Goal: Communication & Community: Ask a question

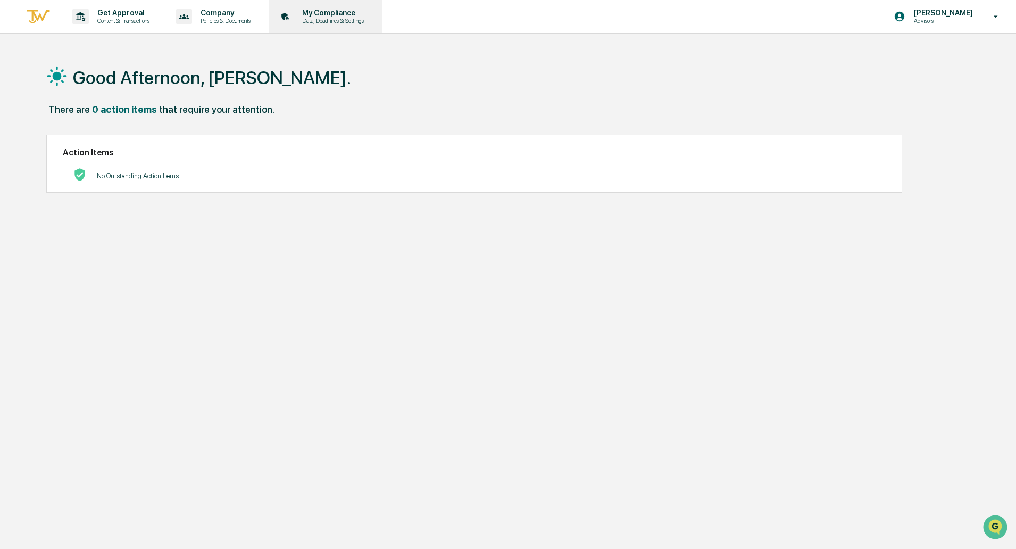
click at [334, 20] on p "Data, Deadlines & Settings" at bounding box center [332, 20] width 76 height 7
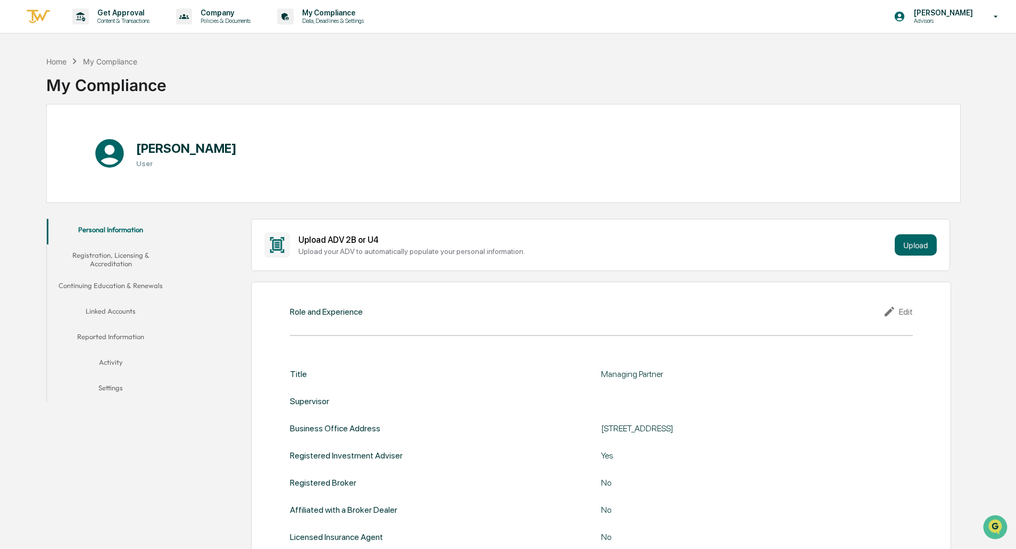
click at [110, 334] on button "Reported Information" at bounding box center [111, 339] width 128 height 26
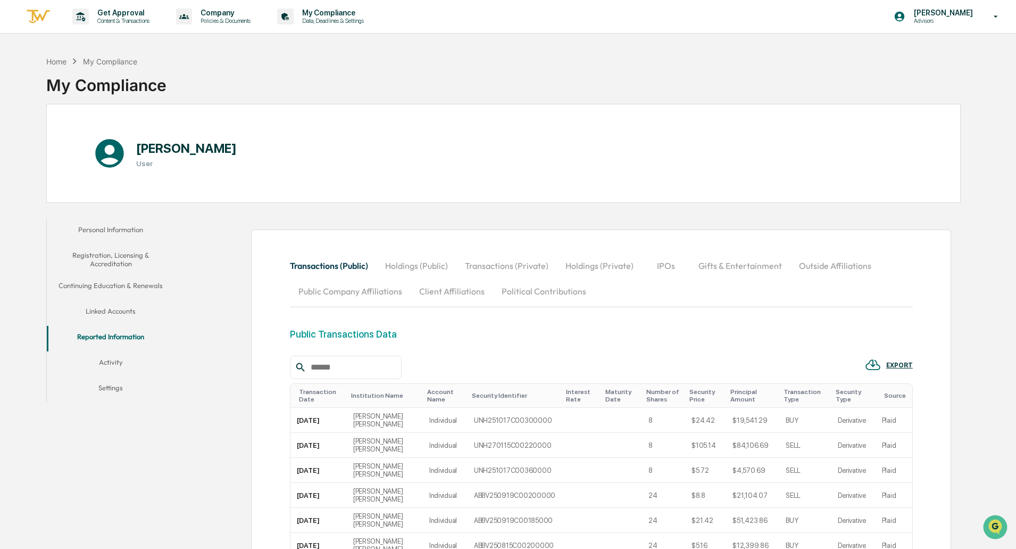
click at [435, 264] on button "Holdings (Public)" at bounding box center [417, 266] width 80 height 26
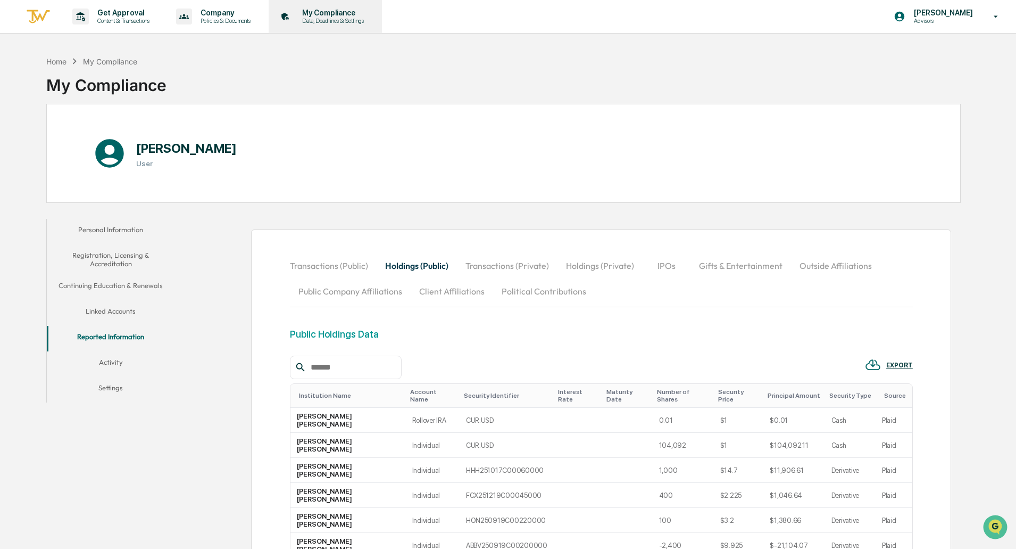
click at [320, 12] on p "My Compliance" at bounding box center [332, 13] width 76 height 9
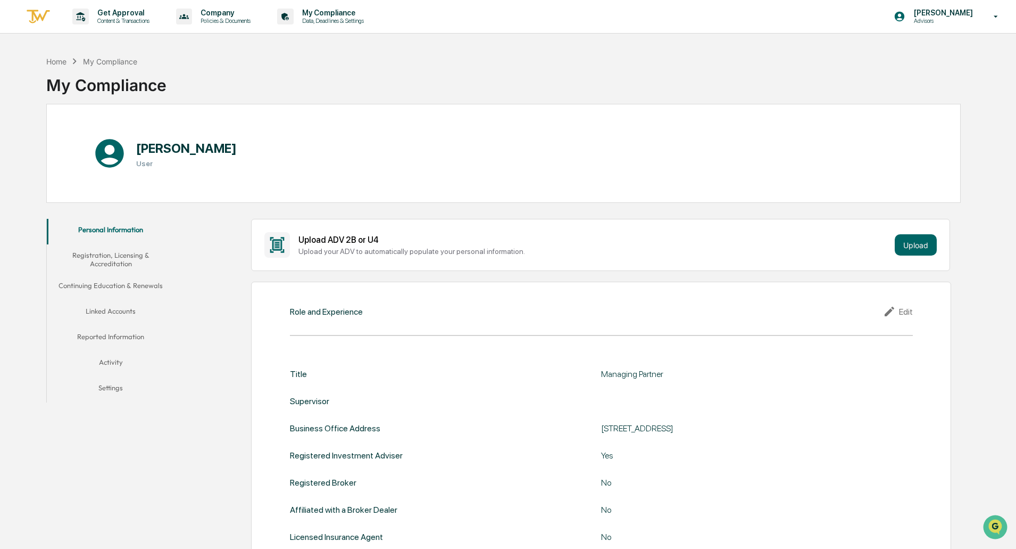
click at [118, 337] on button "Reported Information" at bounding box center [111, 339] width 128 height 26
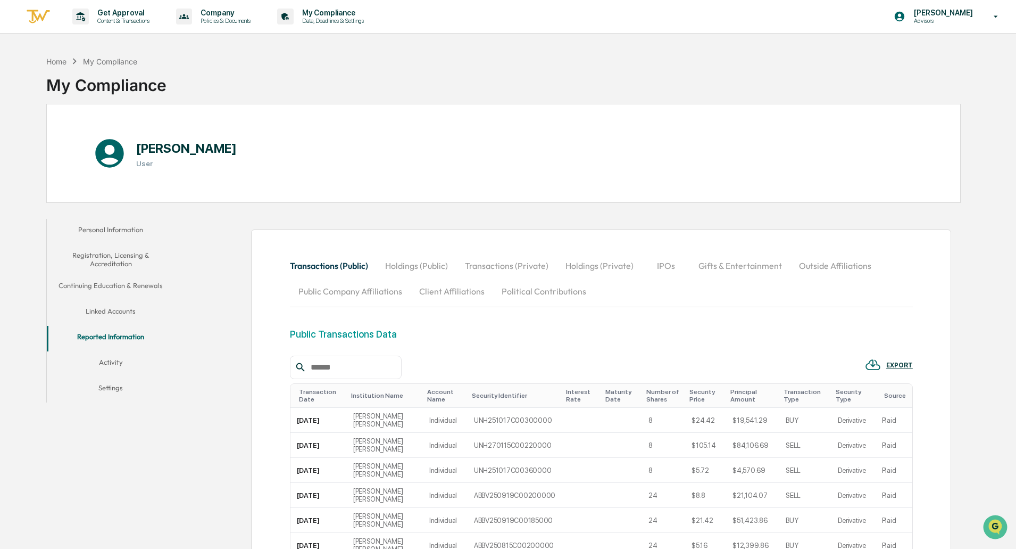
click at [598, 269] on button "Holdings (Private)" at bounding box center [599, 266] width 85 height 26
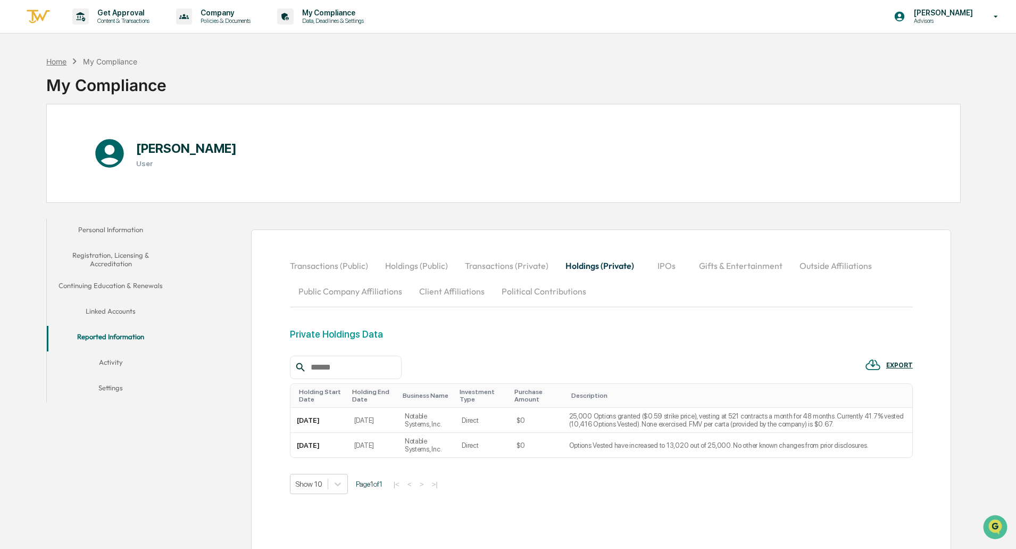
click at [50, 57] on div "Home" at bounding box center [56, 61] width 20 height 9
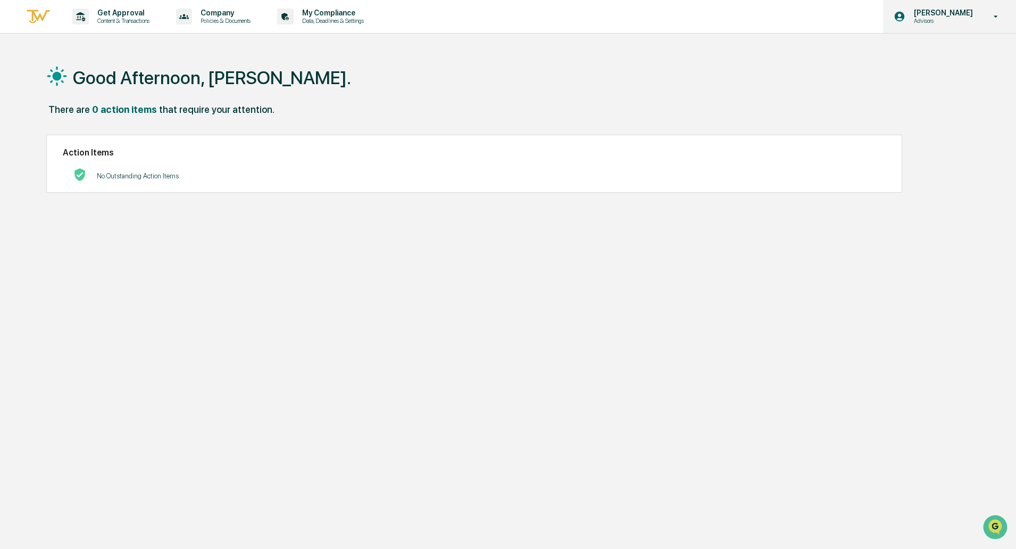
click at [985, 23] on div "[PERSON_NAME] Advisors" at bounding box center [949, 16] width 133 height 33
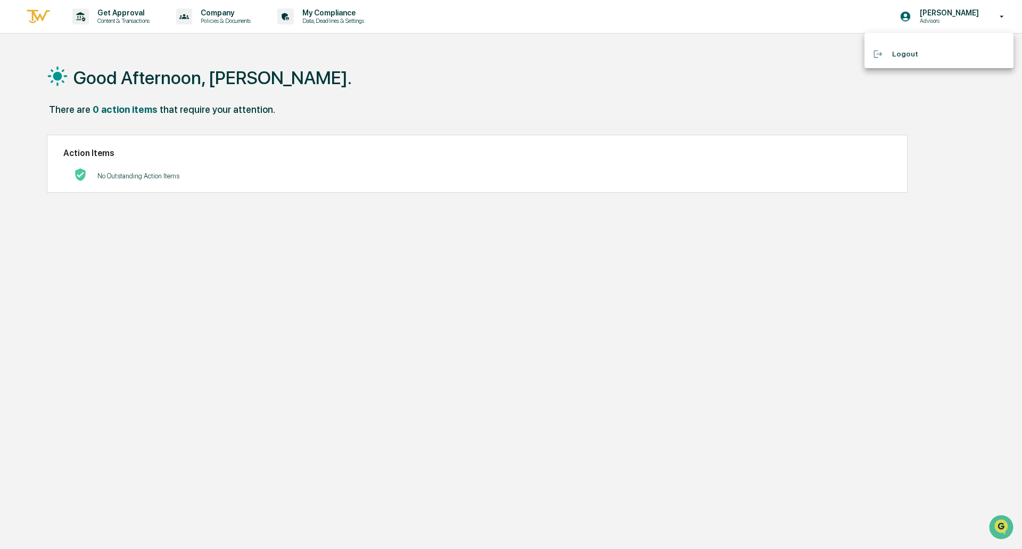
click at [35, 15] on div at bounding box center [511, 274] width 1022 height 549
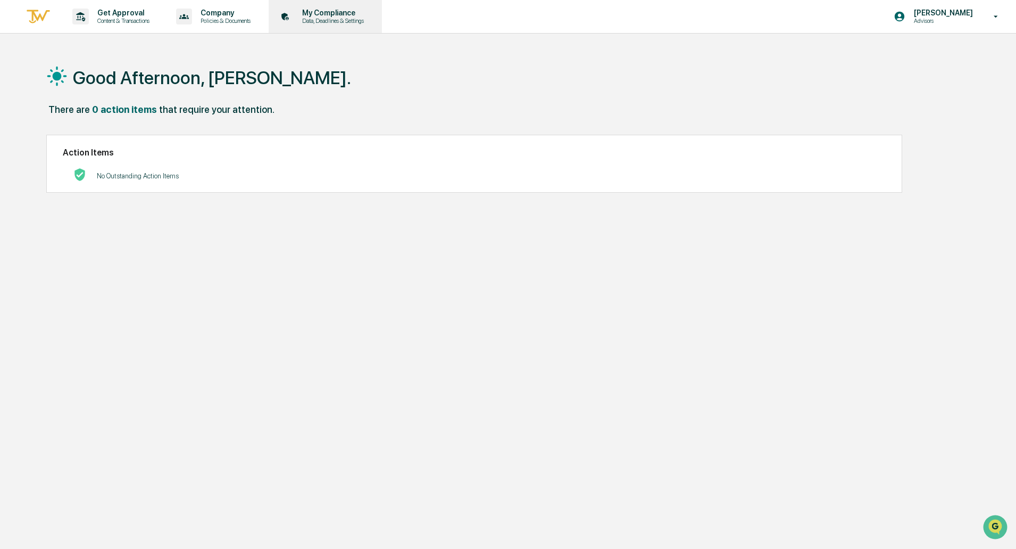
click at [349, 16] on p "My Compliance" at bounding box center [332, 13] width 76 height 9
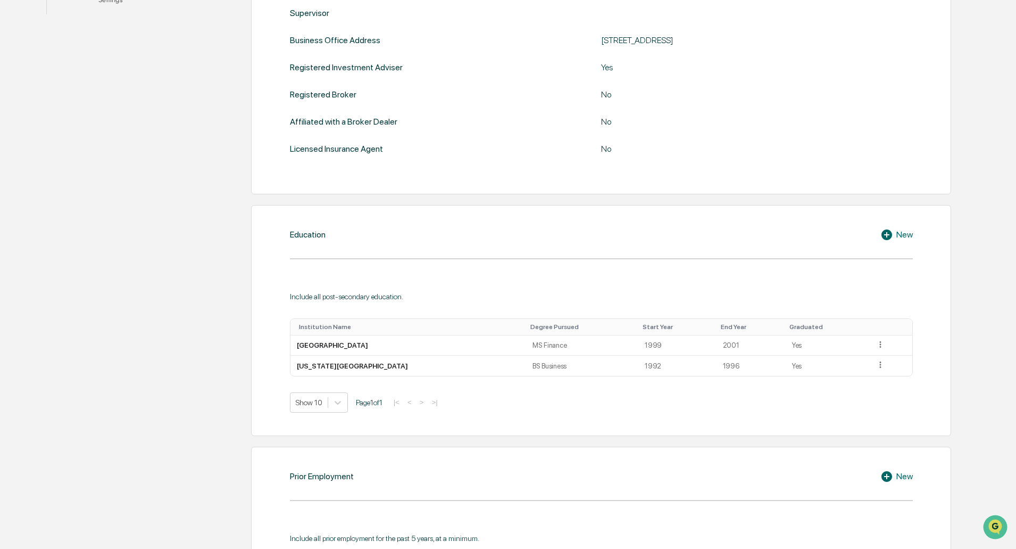
scroll to position [15, 0]
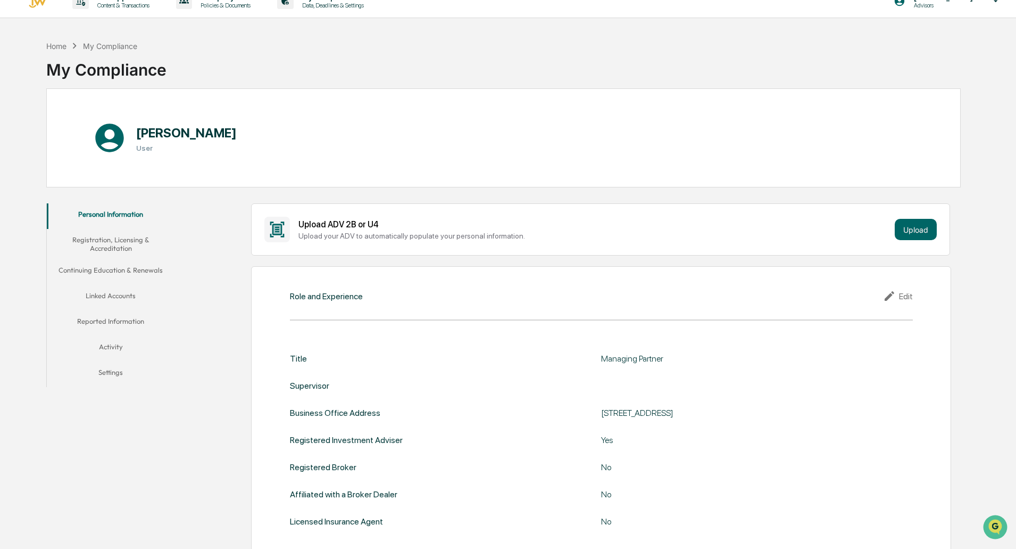
click at [106, 315] on button "Reported Information" at bounding box center [111, 323] width 128 height 26
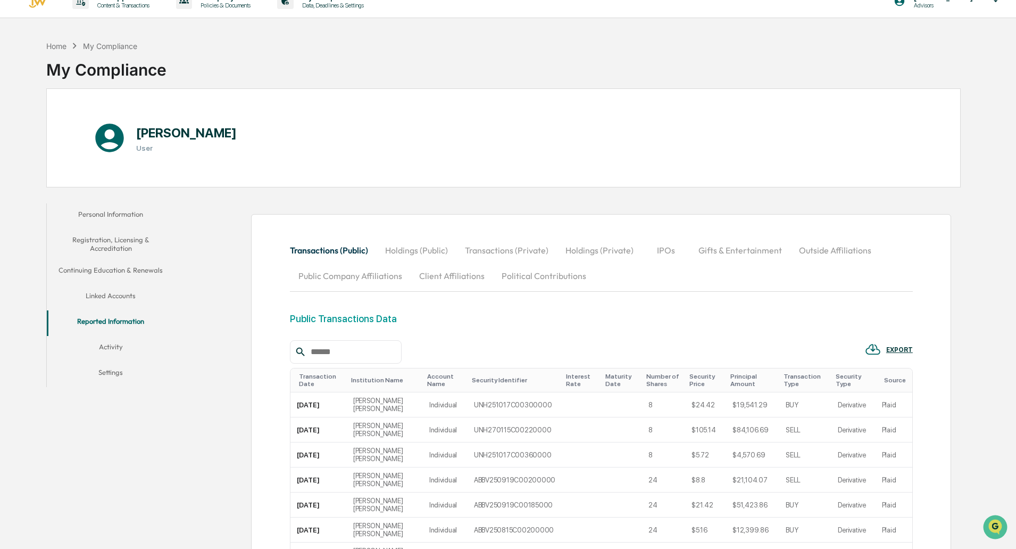
click at [410, 249] on button "Holdings (Public)" at bounding box center [417, 250] width 80 height 26
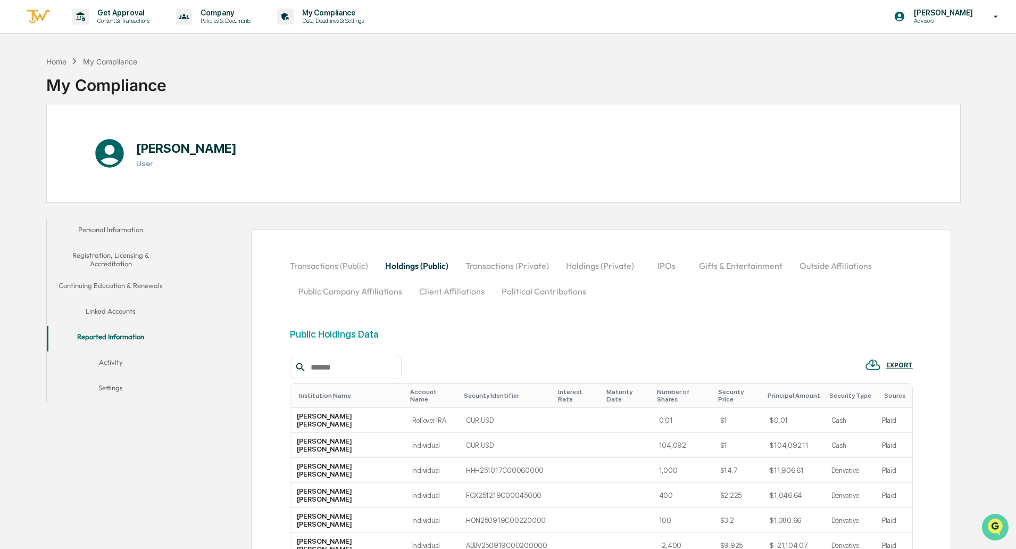
click at [999, 526] on img "Open customer support" at bounding box center [995, 526] width 27 height 21
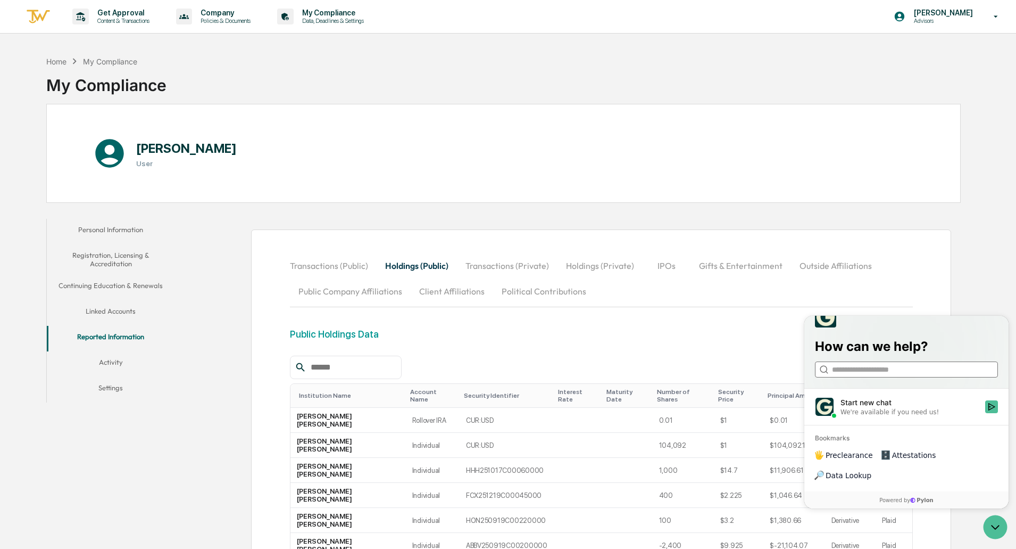
click at [874, 375] on input "search" at bounding box center [906, 369] width 148 height 11
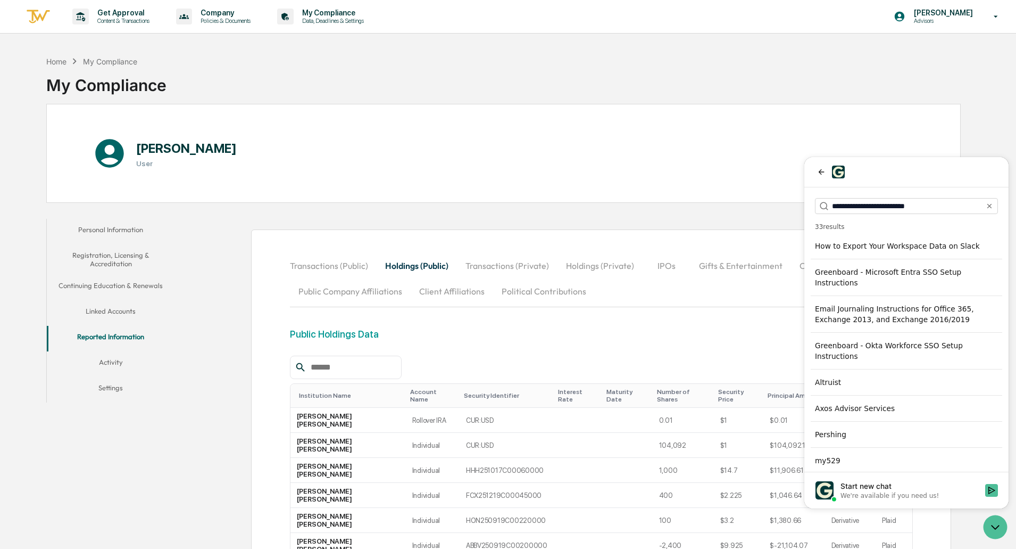
type input "**********"
click at [873, 488] on div "Start new chat" at bounding box center [910, 486] width 138 height 11
click at [986, 488] on button "Start new chat We're available if you need us!" at bounding box center [992, 490] width 13 height 13
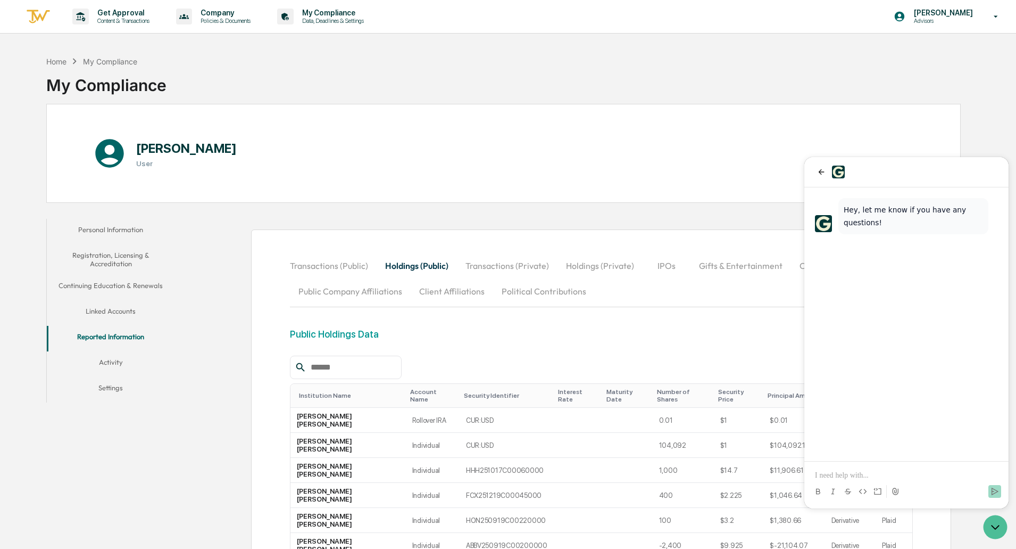
click at [865, 478] on p at bounding box center [906, 475] width 183 height 11
click at [994, 493] on icon "Send" at bounding box center [995, 491] width 9 height 9
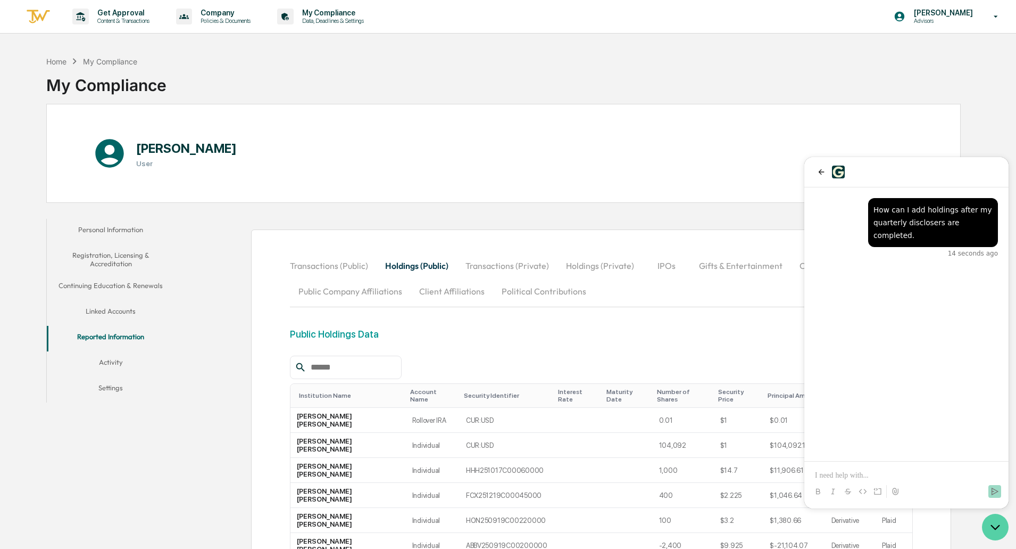
click at [993, 527] on icon "Open customer support" at bounding box center [996, 527] width 8 height 4
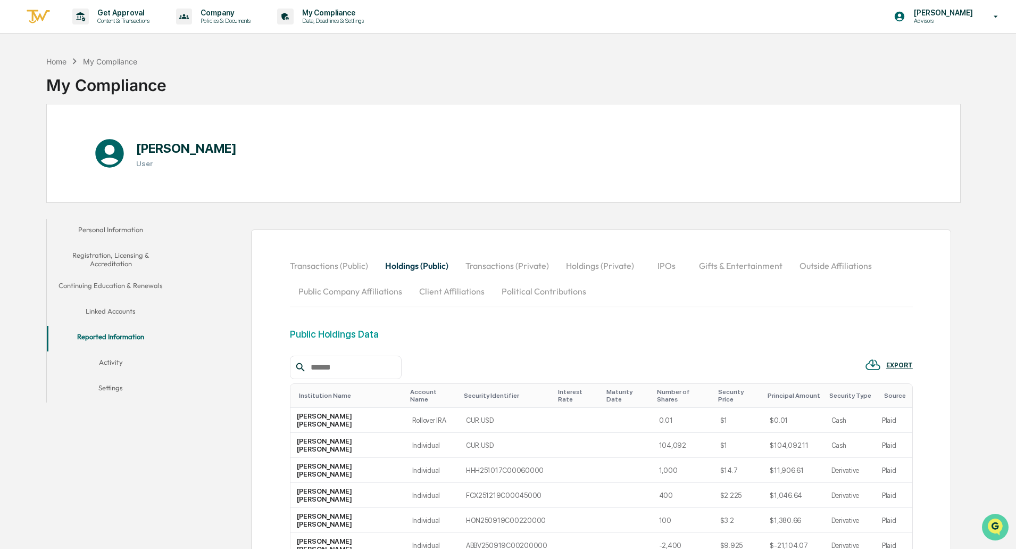
click at [993, 527] on icon "Open customer support" at bounding box center [995, 540] width 27 height 27
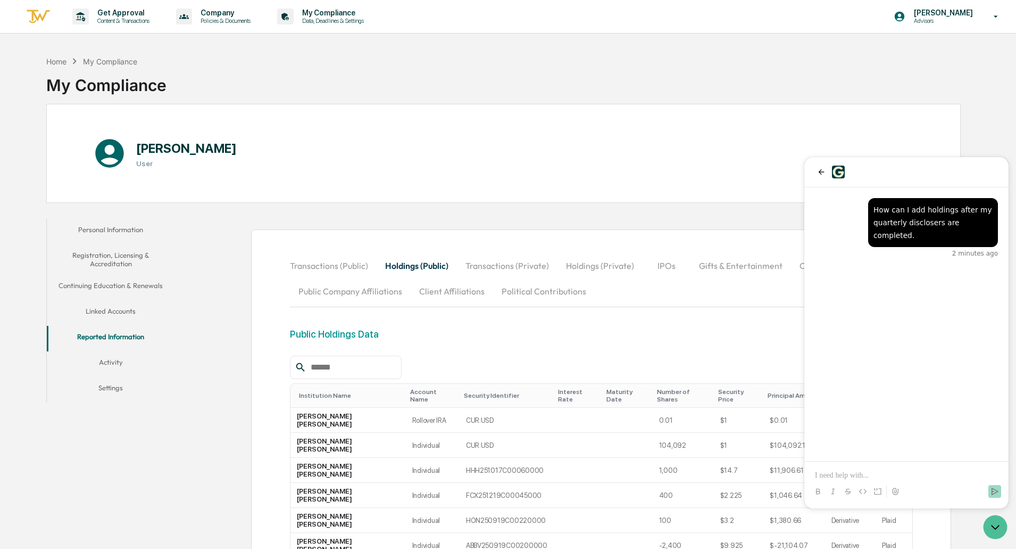
click at [941, 463] on div at bounding box center [907, 481] width 196 height 40
click at [933, 468] on div at bounding box center [907, 481] width 196 height 40
click at [922, 470] on p at bounding box center [906, 475] width 183 height 11
click at [873, 475] on p at bounding box center [906, 475] width 183 height 11
click at [881, 472] on p "***" at bounding box center [906, 475] width 183 height 11
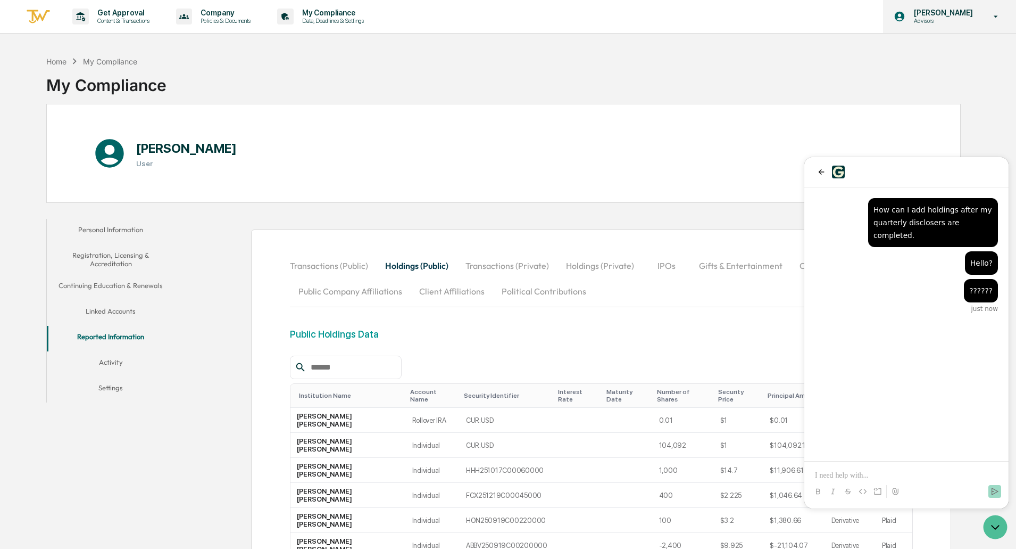
click at [958, 26] on div "[PERSON_NAME] Advisors" at bounding box center [949, 16] width 133 height 33
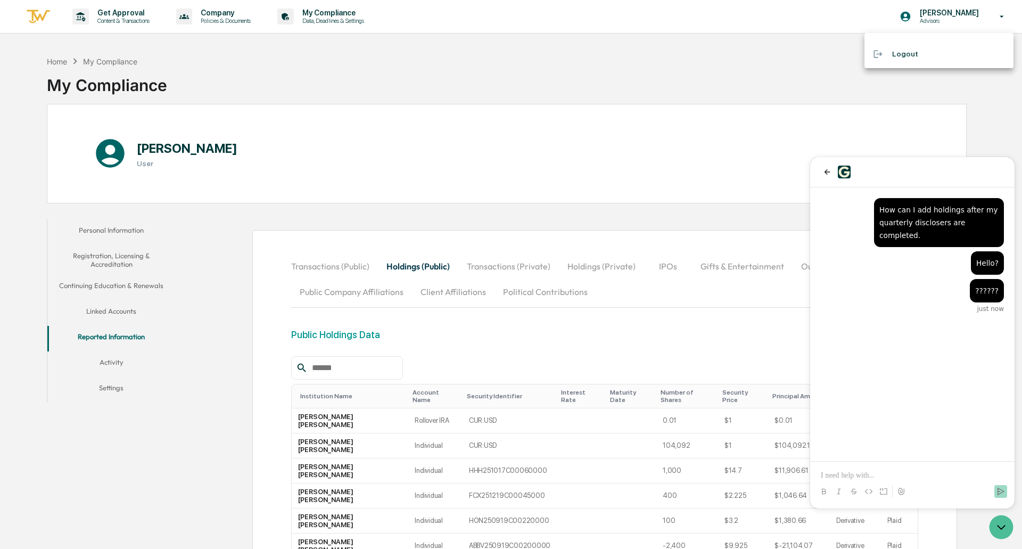
click at [429, 89] on div at bounding box center [511, 274] width 1022 height 549
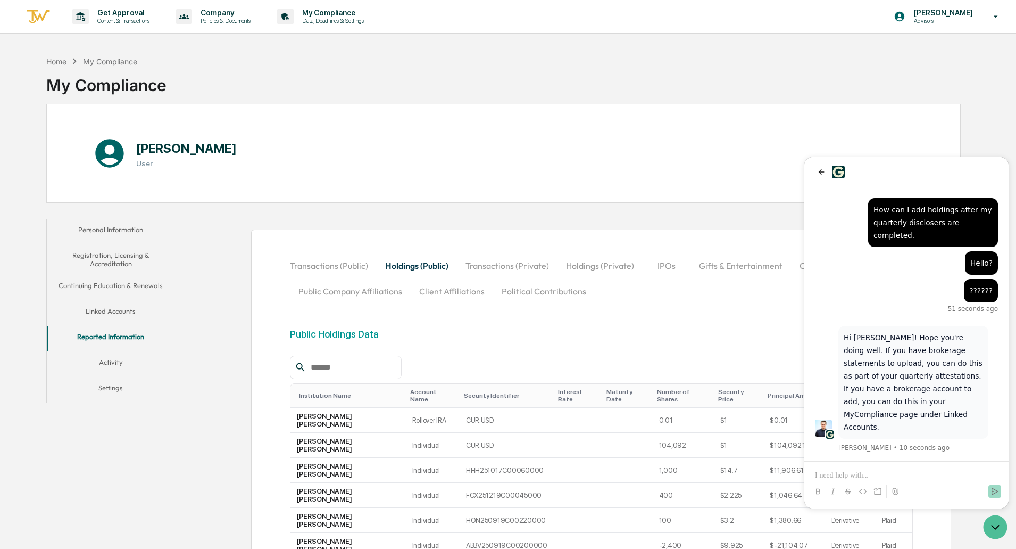
click at [865, 470] on p at bounding box center [906, 475] width 183 height 11
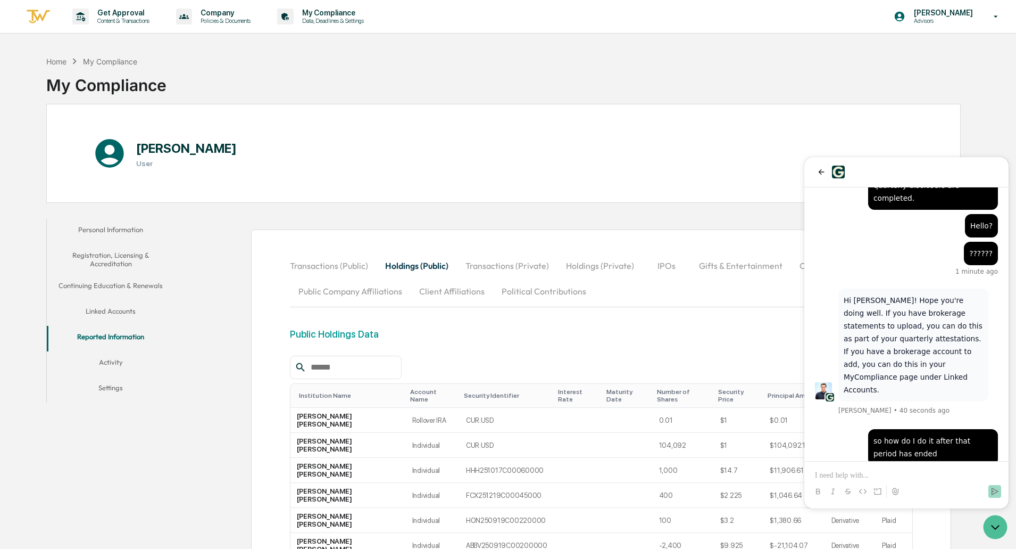
scroll to position [139, 0]
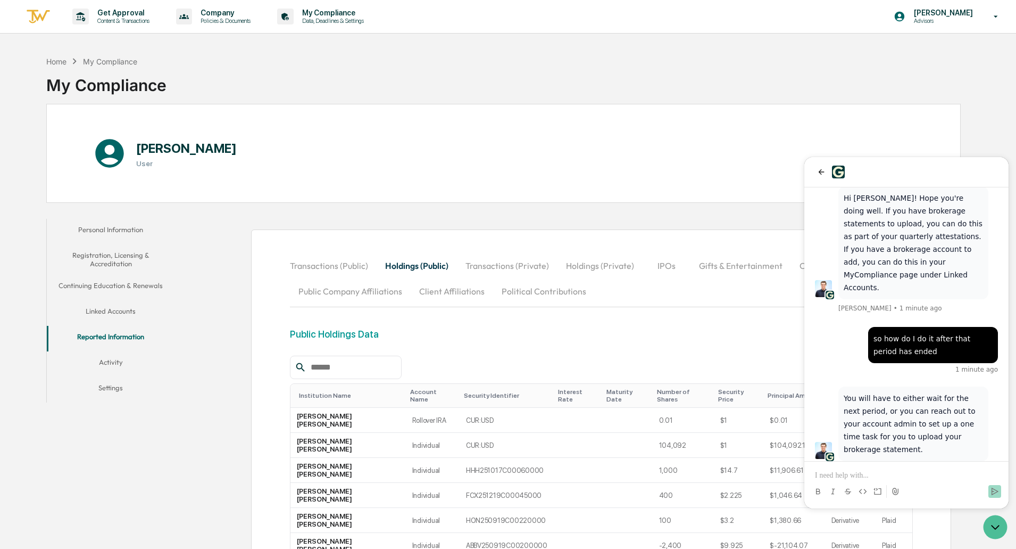
click at [874, 471] on p at bounding box center [906, 475] width 183 height 11
click at [997, 494] on icon "Send" at bounding box center [995, 491] width 9 height 9
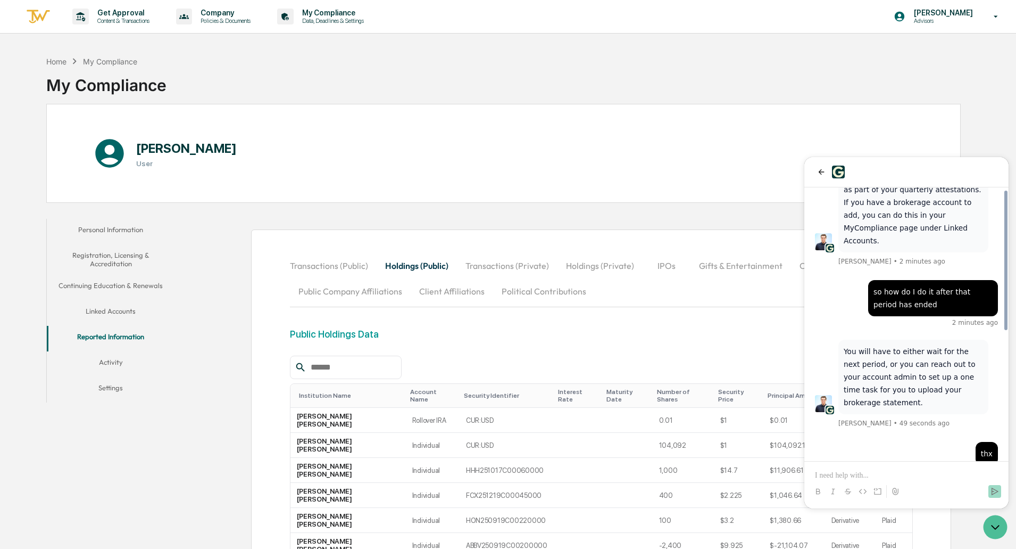
scroll to position [250, 0]
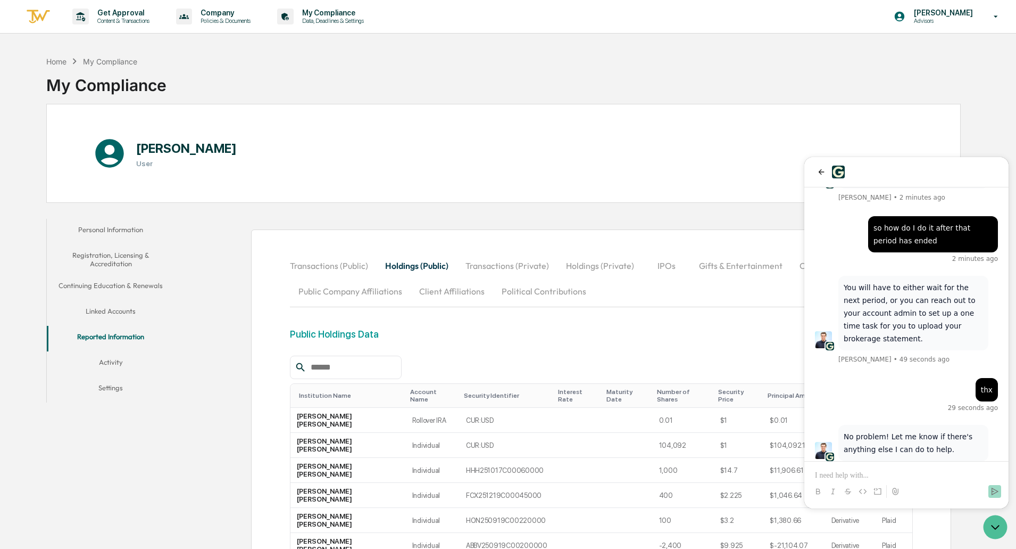
drag, startPoint x: 1822, startPoint y: 647, endPoint x: 902, endPoint y: 468, distance: 937.8
click at [902, 468] on div at bounding box center [907, 481] width 196 height 40
drag, startPoint x: 877, startPoint y: 211, endPoint x: 960, endPoint y: 419, distance: 224.5
click at [960, 419] on div "No problem! Let me know if there's anything else I can do to help. [PERSON_NAME…" at bounding box center [907, 211] width 204 height 549
click at [958, 463] on div "[PERSON_NAME] • 5 seconds ago" at bounding box center [919, 469] width 160 height 13
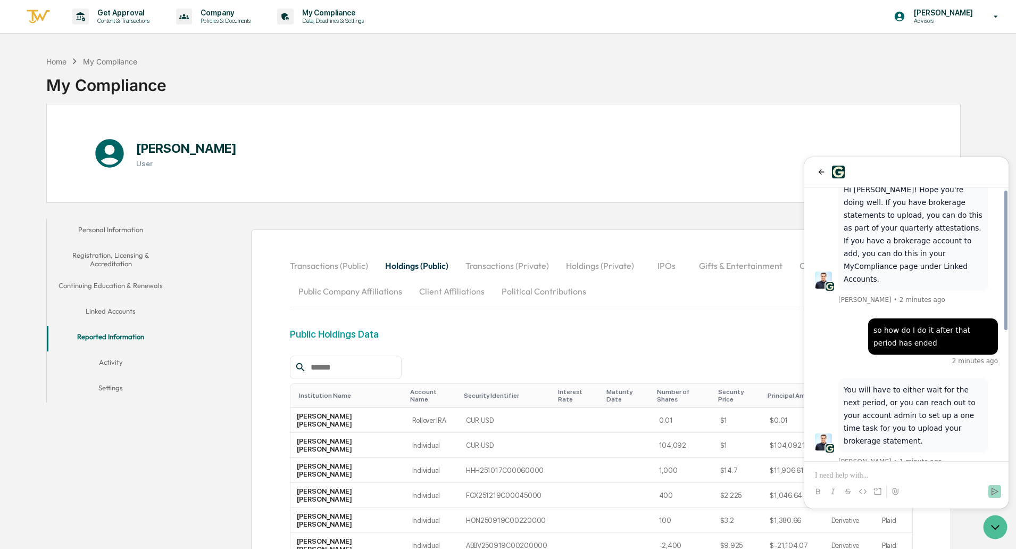
scroll to position [0, 0]
